Goal: Register for event/course

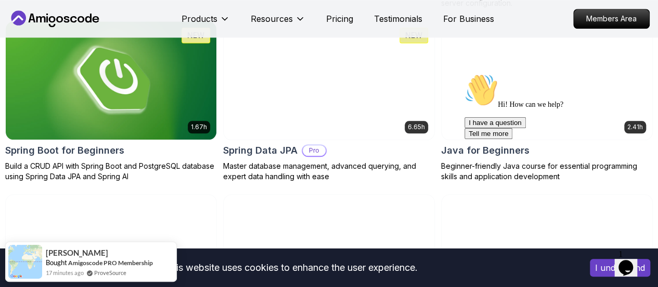
scroll to position [527, 0]
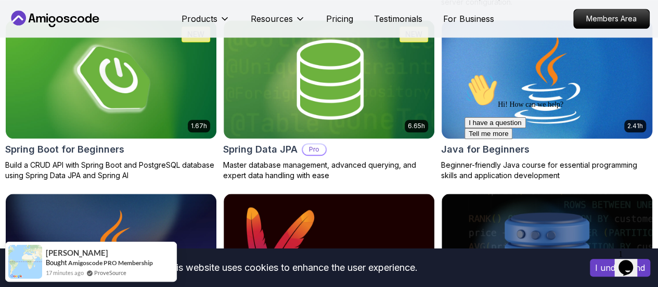
click at [544, 54] on img at bounding box center [546, 79] width 221 height 124
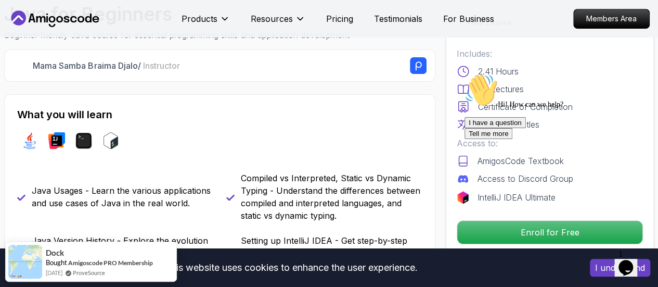
scroll to position [318, 0]
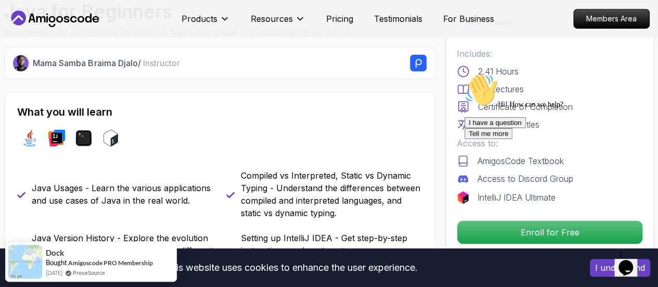
click at [464, 73] on icon "Chat attention grabber" at bounding box center [464, 73] width 0 height 0
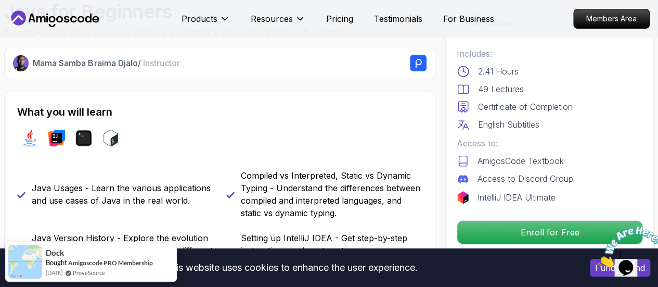
scroll to position [462, 0]
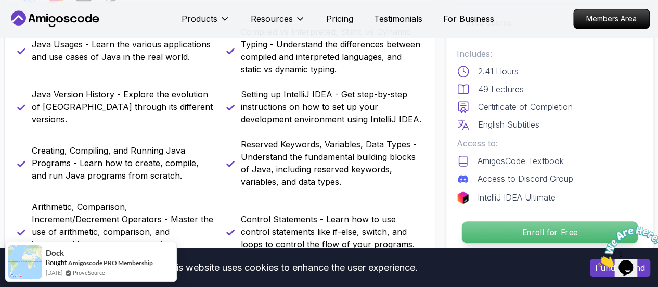
click at [524, 226] on p "Enroll for Free" at bounding box center [550, 232] width 176 height 22
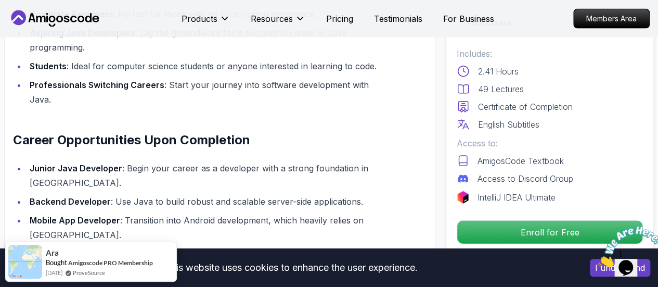
scroll to position [1169, 0]
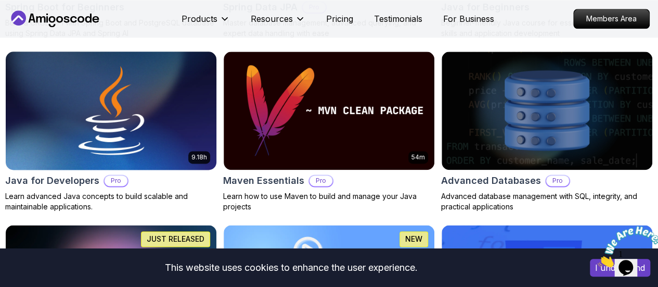
scroll to position [669, 0]
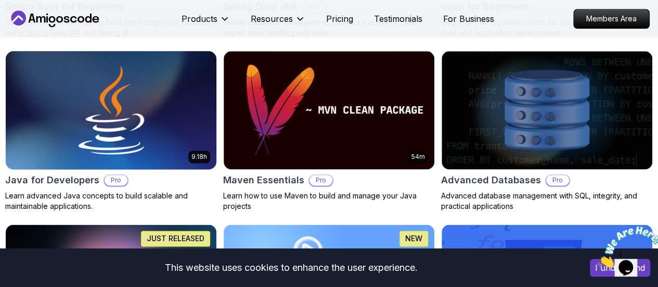
click at [222, 70] on img at bounding box center [111, 110] width 221 height 124
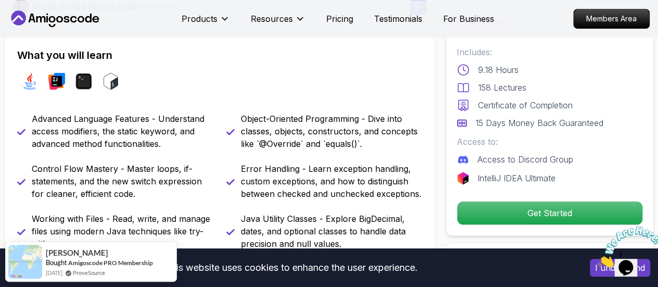
scroll to position [398, 0]
